Goal: Task Accomplishment & Management: Complete application form

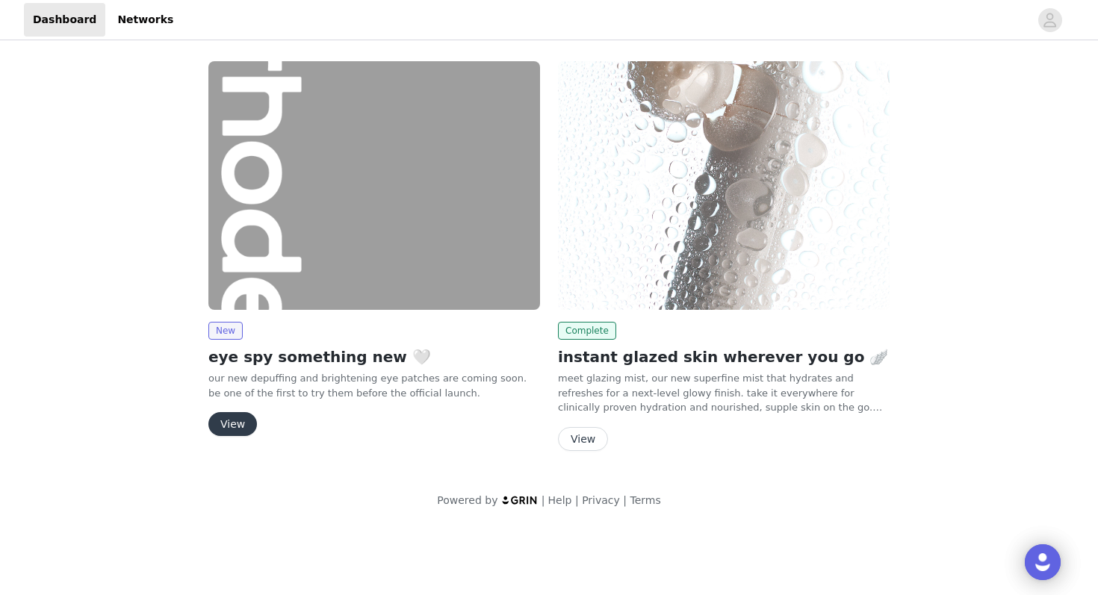
click at [239, 421] on button "View" at bounding box center [232, 424] width 49 height 24
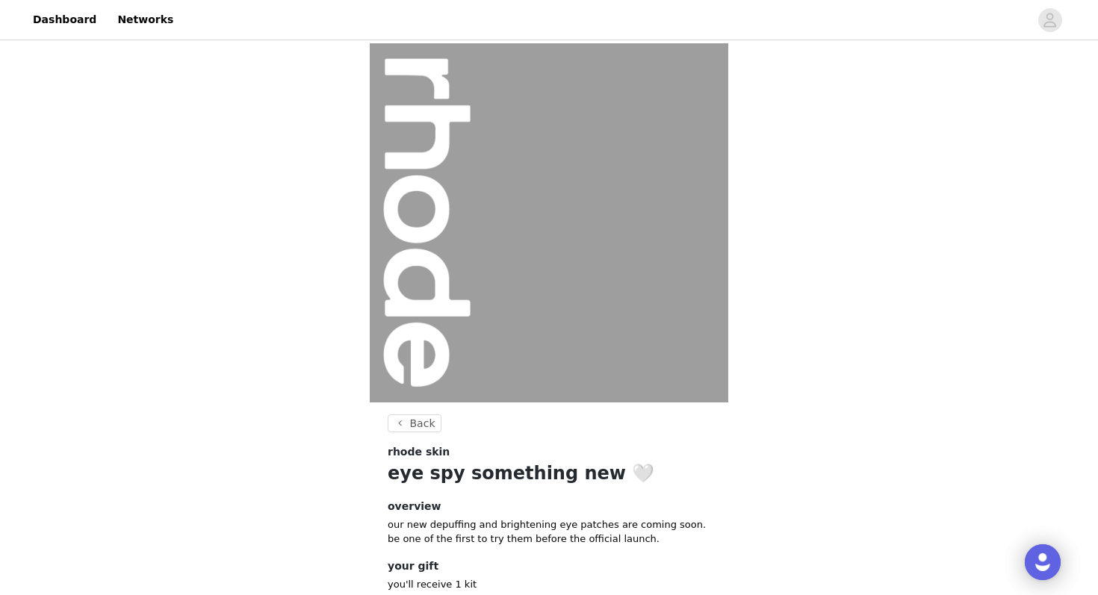
scroll to position [98, 0]
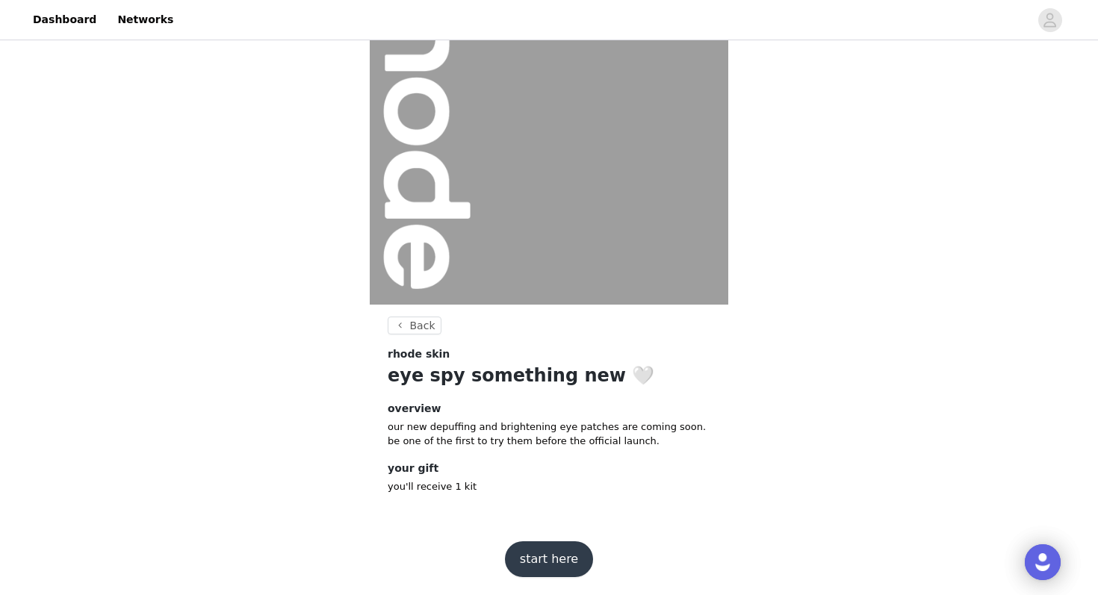
click at [566, 552] on button "start here" at bounding box center [549, 559] width 88 height 36
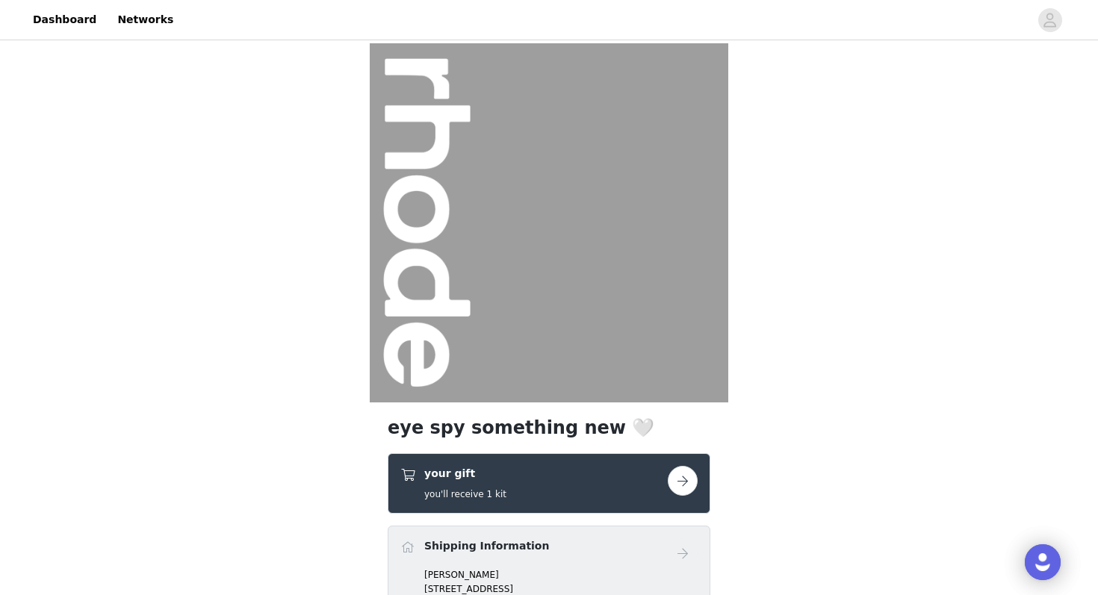
scroll to position [236, 0]
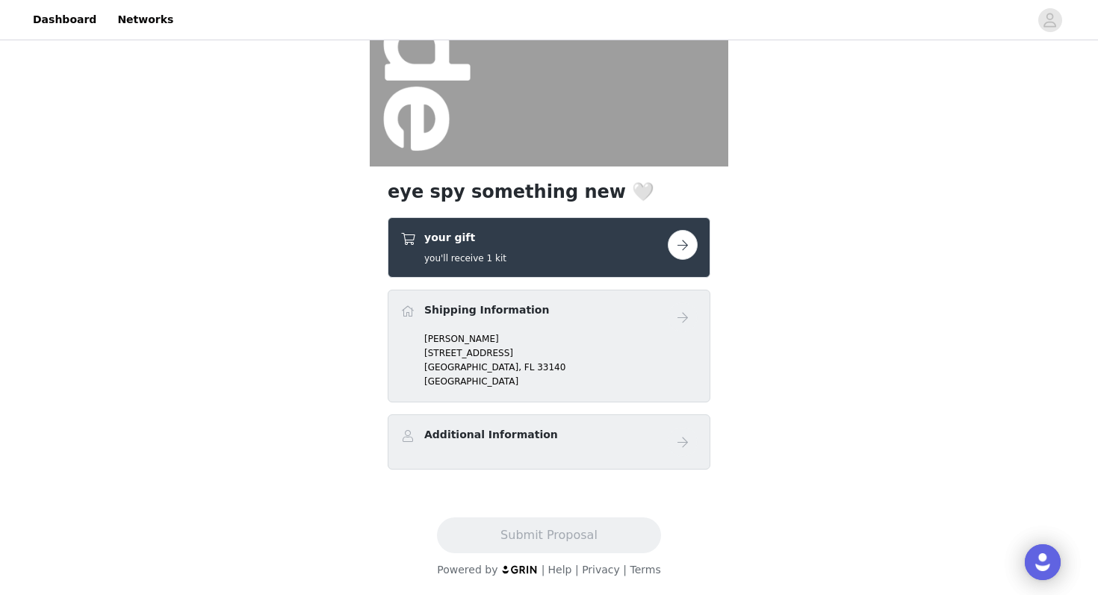
click at [683, 246] on button "button" at bounding box center [682, 245] width 30 height 30
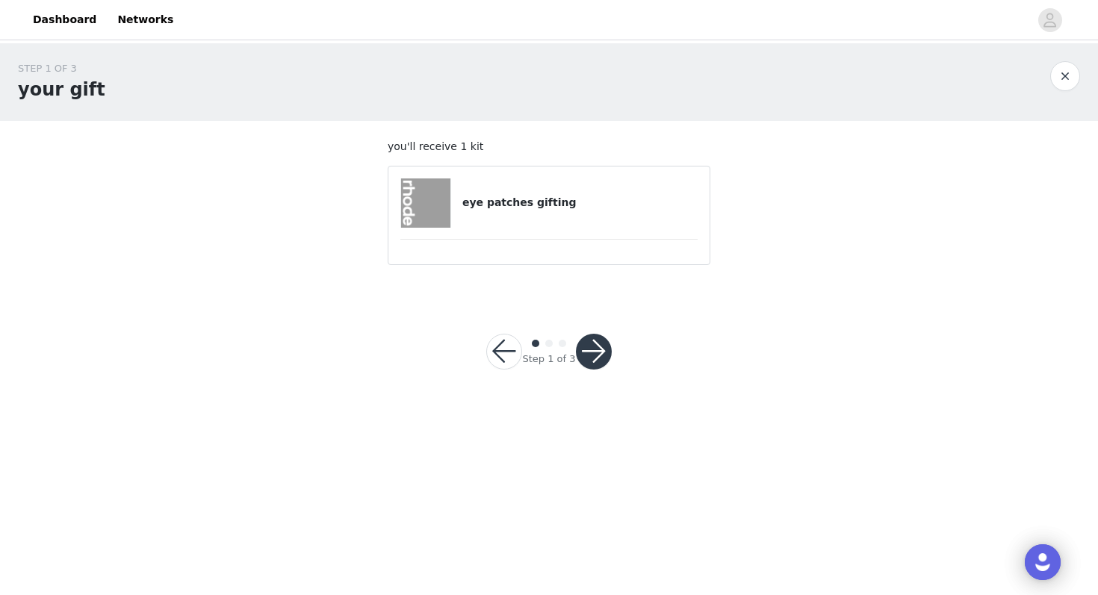
click at [608, 207] on h4 "eye patches gifting" at bounding box center [579, 203] width 235 height 16
click at [441, 190] on img at bounding box center [425, 202] width 49 height 49
click at [487, 249] on article "eye patches gifting" at bounding box center [548, 215] width 323 height 99
click at [596, 354] on button "button" at bounding box center [594, 352] width 36 height 36
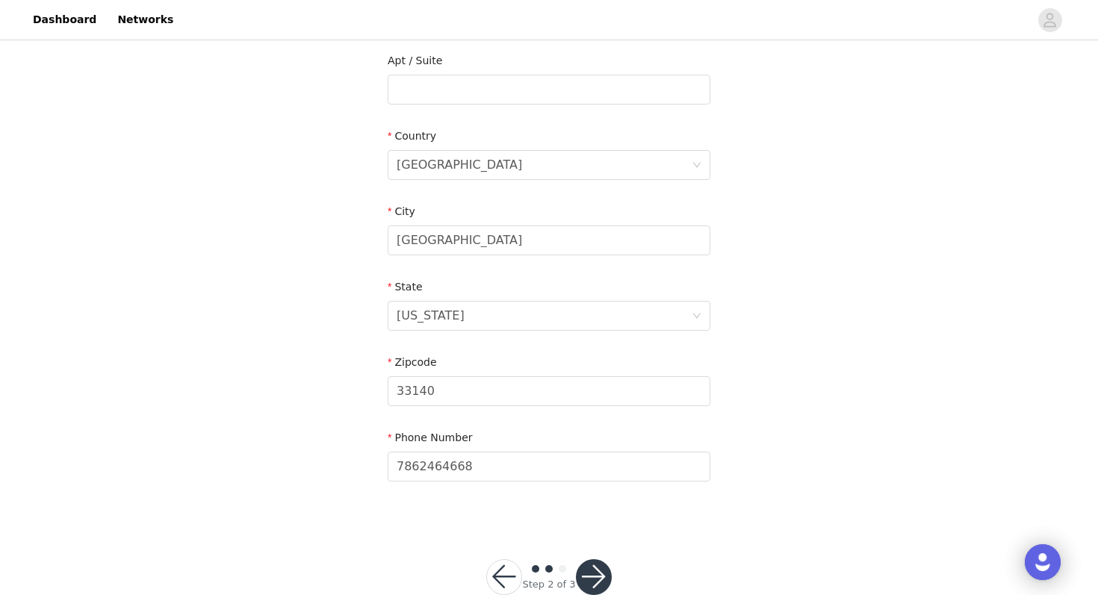
scroll to position [423, 0]
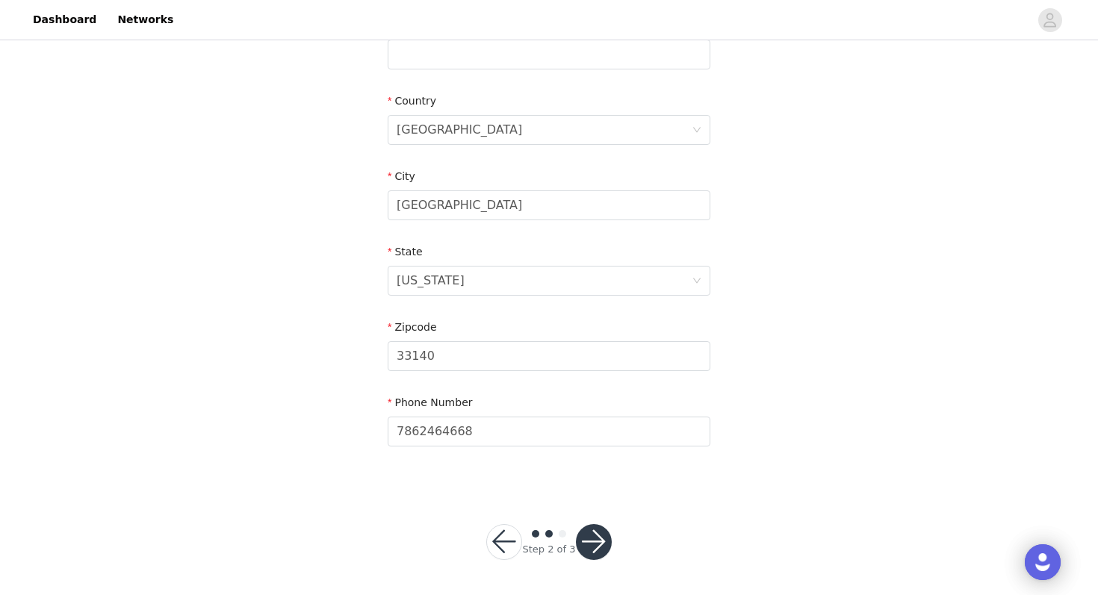
click at [592, 535] on button "button" at bounding box center [594, 542] width 36 height 36
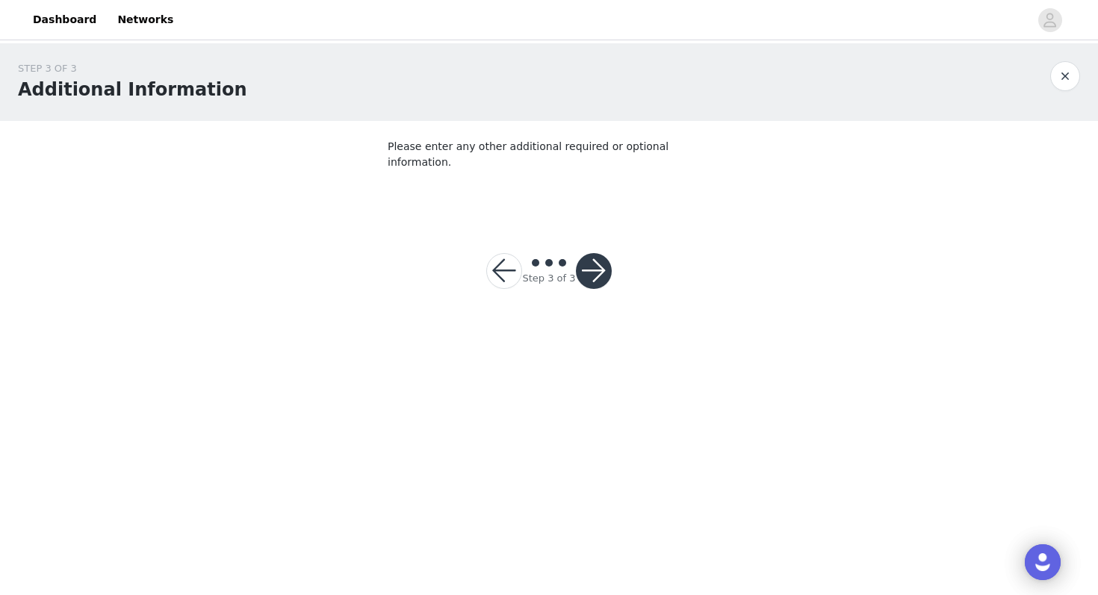
click at [601, 255] on button "button" at bounding box center [594, 271] width 36 height 36
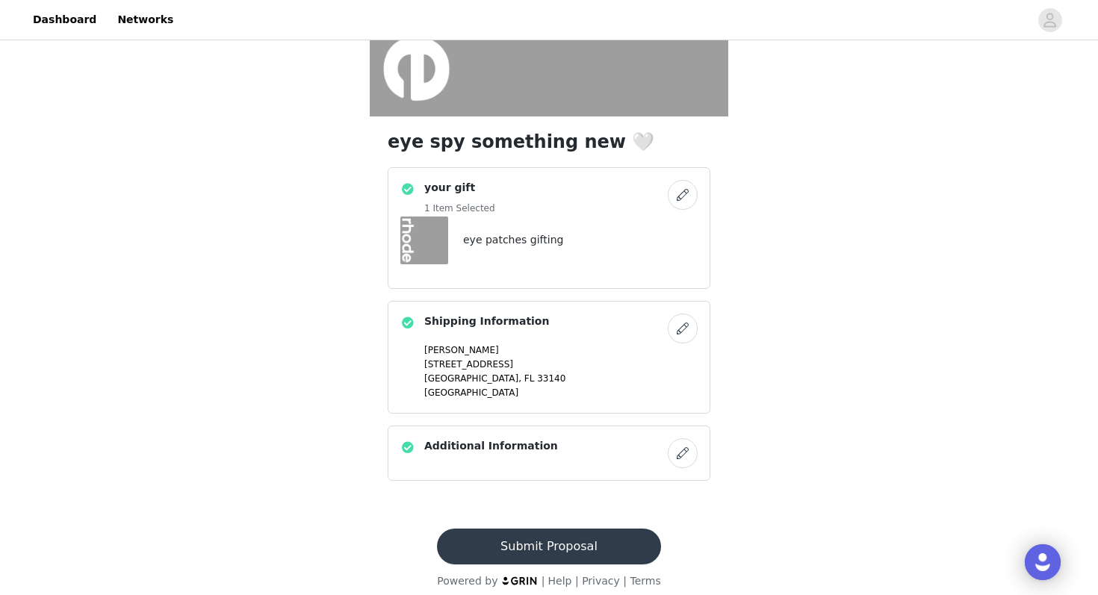
scroll to position [297, 0]
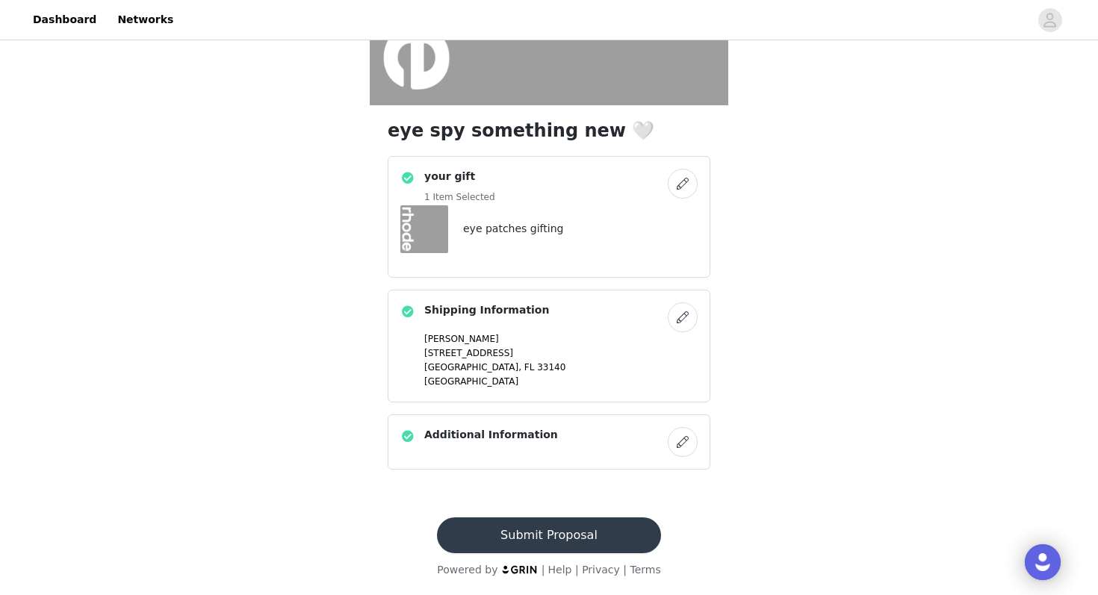
click at [573, 528] on button "Submit Proposal" at bounding box center [548, 535] width 223 height 36
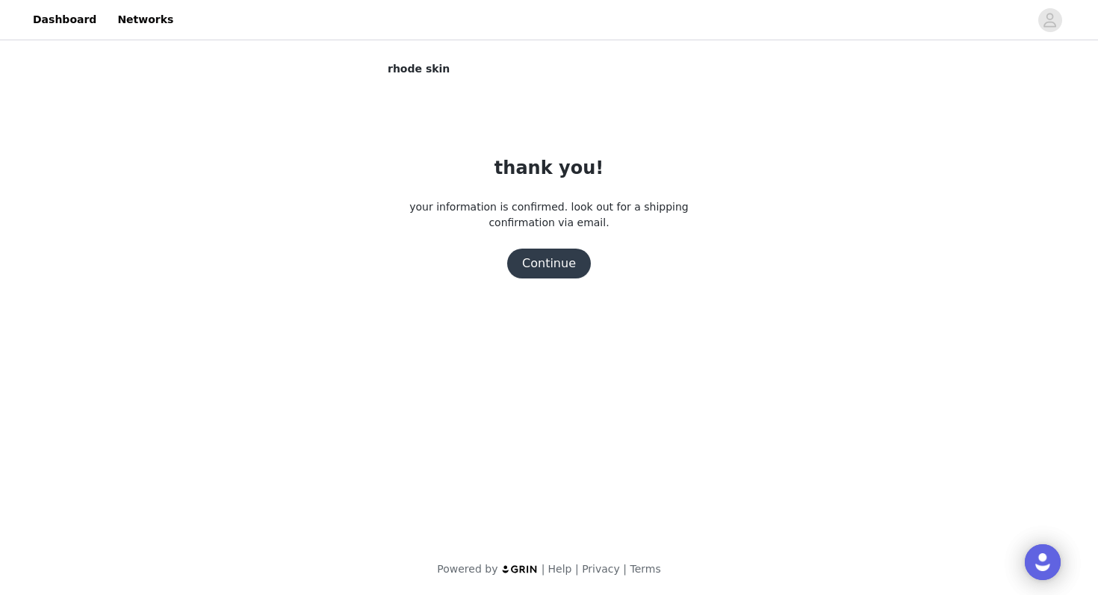
click at [571, 244] on div "thank you! your information is confirmed. look out for a shipping confirmation …" at bounding box center [548, 217] width 323 height 124
click at [570, 268] on button "Continue" at bounding box center [549, 264] width 84 height 30
